Goal: Navigation & Orientation: Understand site structure

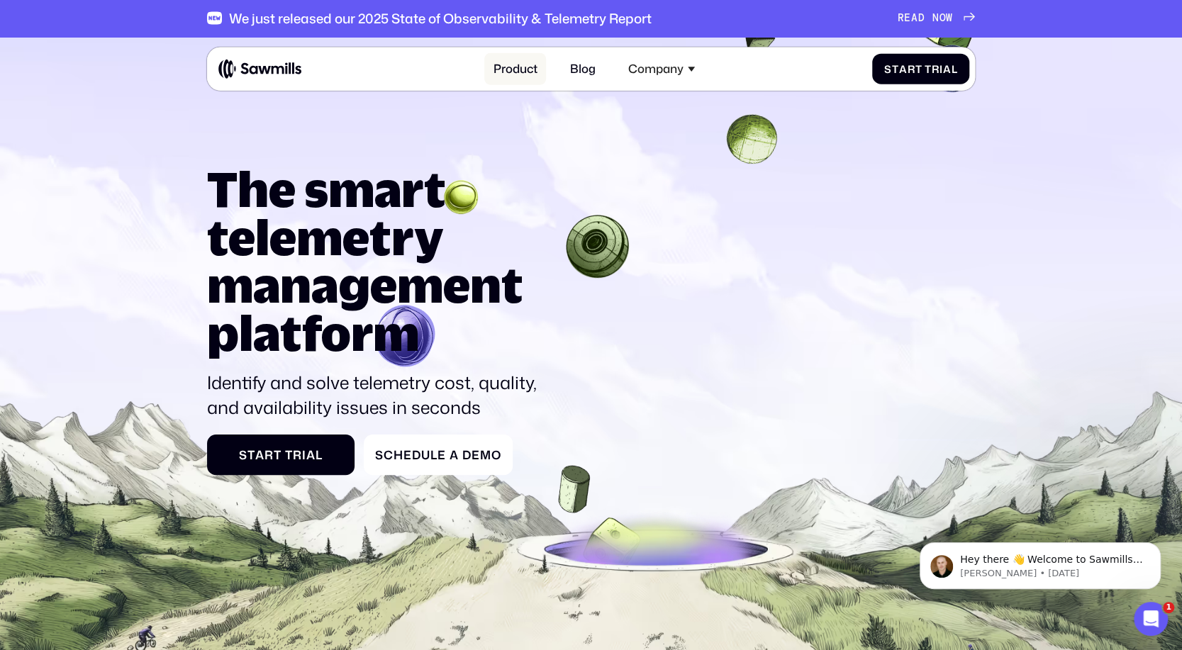
click at [520, 66] on link "Product" at bounding box center [515, 69] width 62 height 32
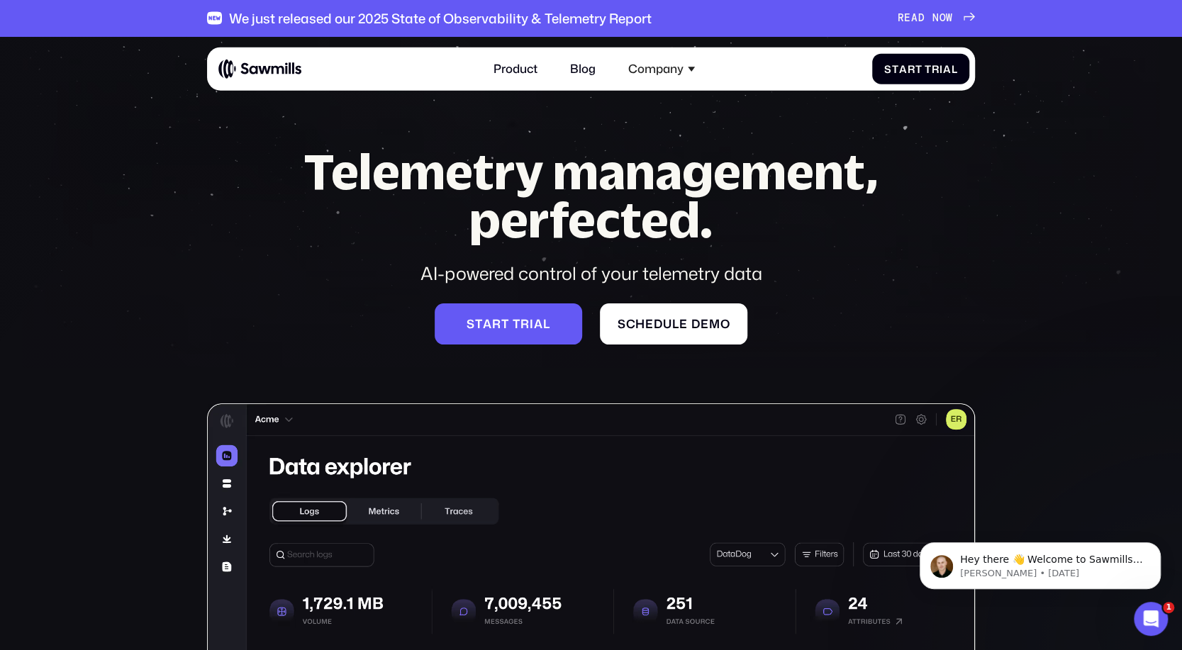
click at [280, 71] on img at bounding box center [259, 69] width 83 height 20
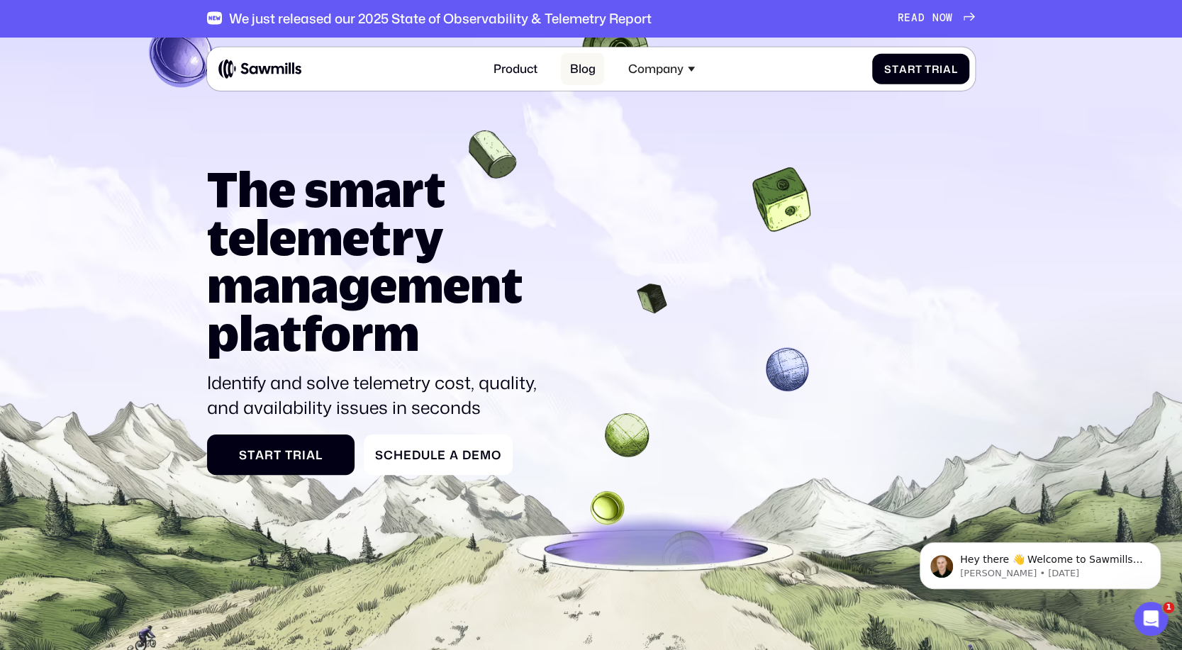
click at [583, 72] on link "Blog" at bounding box center [582, 69] width 43 height 32
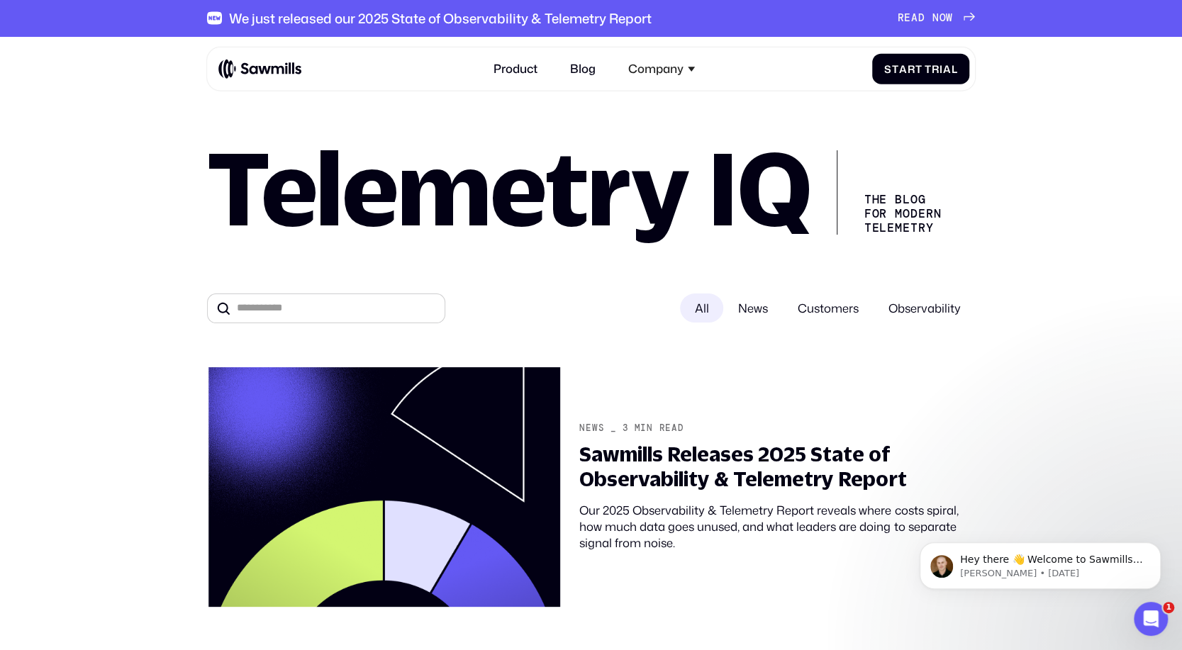
click at [268, 68] on img at bounding box center [259, 69] width 83 height 20
